Goal: Information Seeking & Learning: Learn about a topic

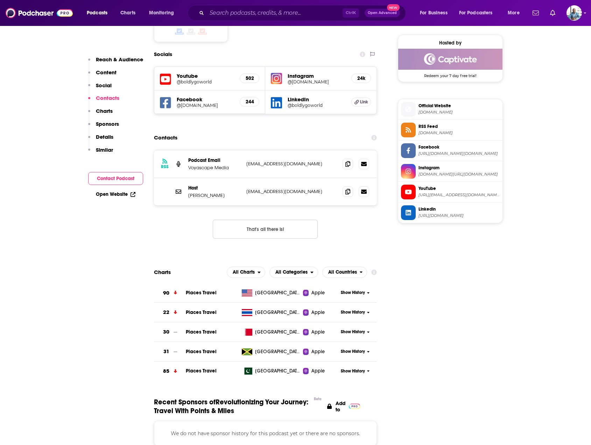
scroll to position [630, 0]
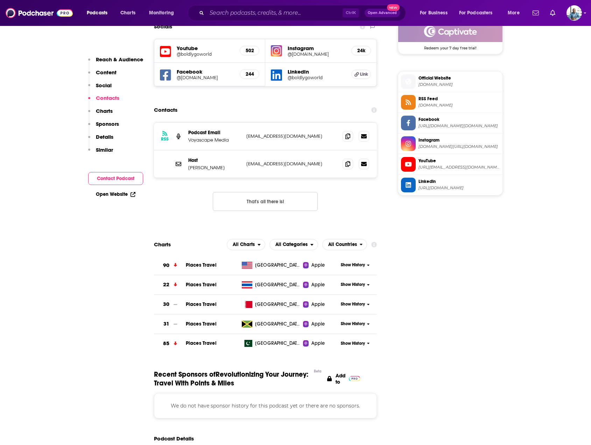
click at [363, 262] on span "Show History" at bounding box center [353, 265] width 24 height 6
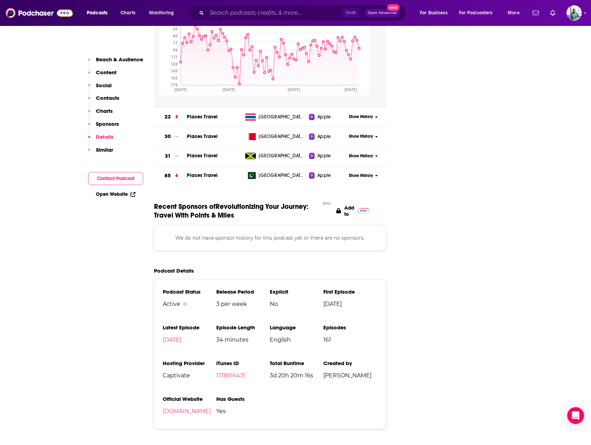
scroll to position [1085, 0]
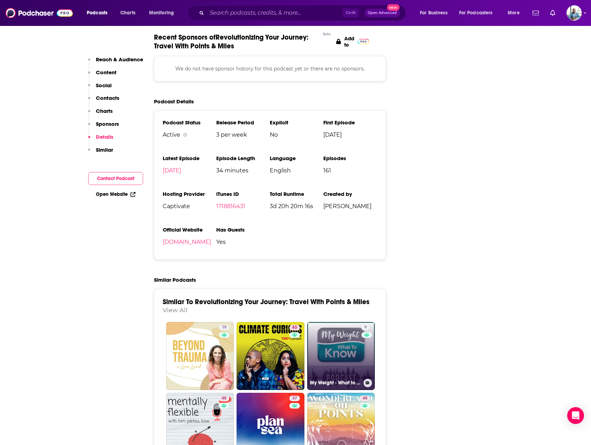
click at [349, 322] on link "9 My Weight - What to Know Podcast" at bounding box center [341, 356] width 68 height 68
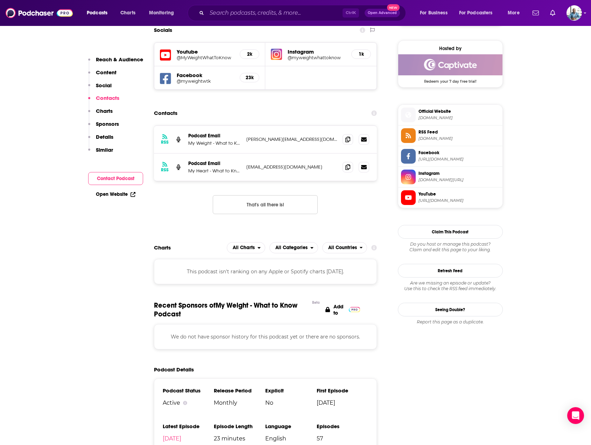
scroll to position [595, 0]
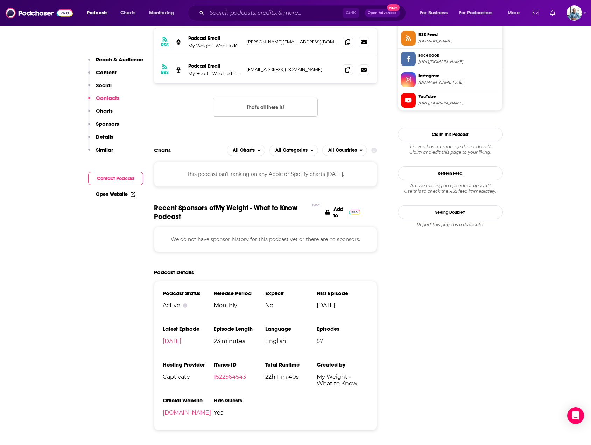
type input "[URL][DOMAIN_NAME]"
